Goal: Information Seeking & Learning: Find specific fact

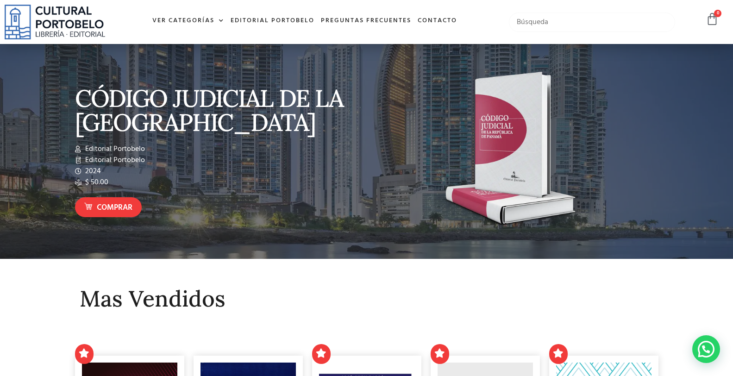
click at [531, 26] on input "text" at bounding box center [592, 22] width 166 height 19
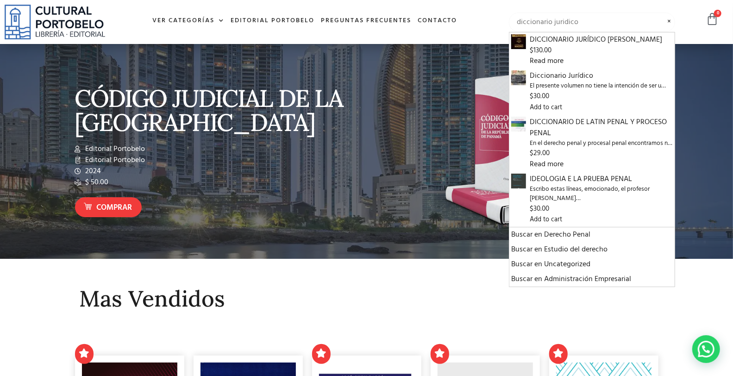
type input "diccionario juridico"
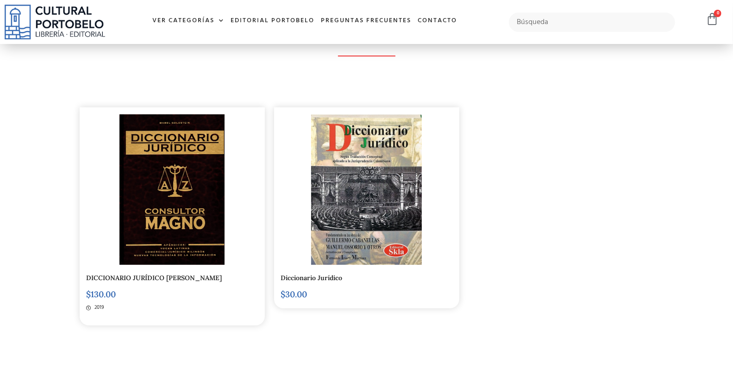
scroll to position [171, 0]
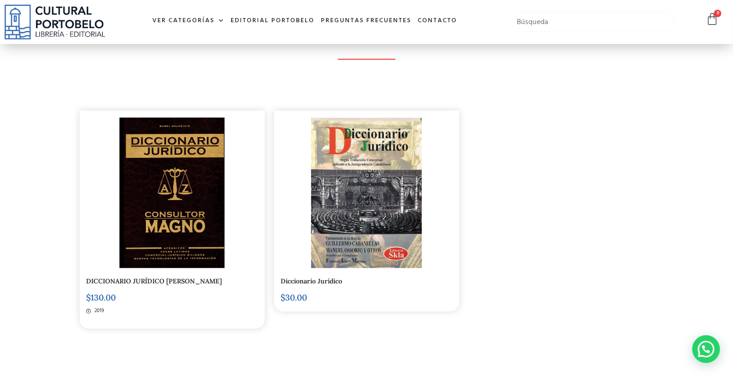
click at [553, 30] on input "text" at bounding box center [592, 22] width 166 height 19
type input "romano"
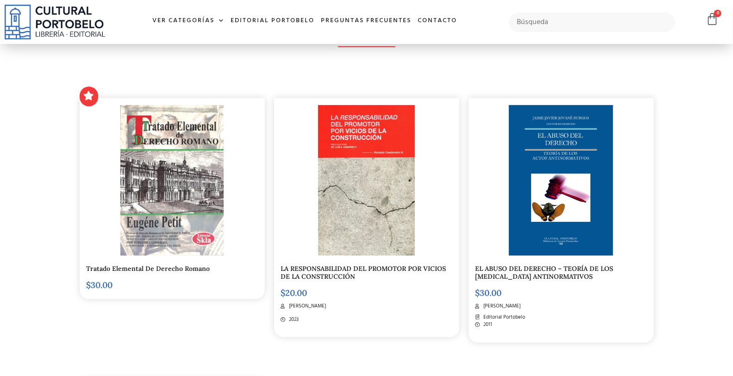
scroll to position [206, 0]
